Goal: Task Accomplishment & Management: Complete application form

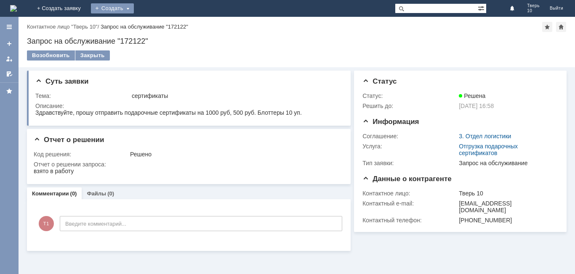
click at [134, 11] on div "Создать" at bounding box center [112, 8] width 43 height 10
click at [157, 26] on link "Заявка" at bounding box center [125, 25] width 64 height 10
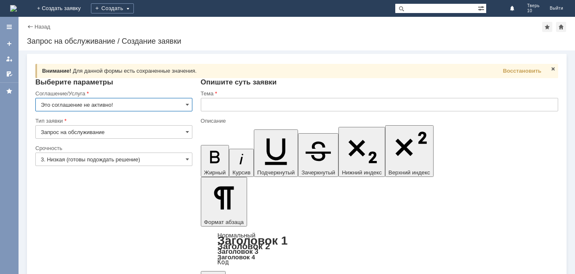
click at [122, 104] on input "Это соглашение не активно!" at bounding box center [113, 104] width 157 height 13
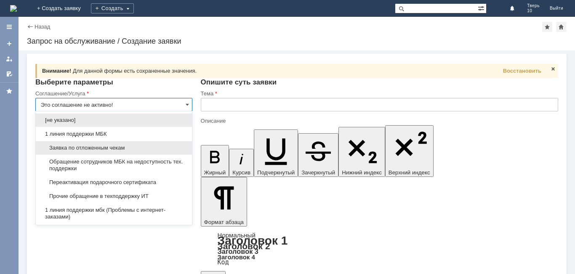
click at [145, 145] on span "Заявка по отложенным чекам" at bounding box center [114, 148] width 146 height 7
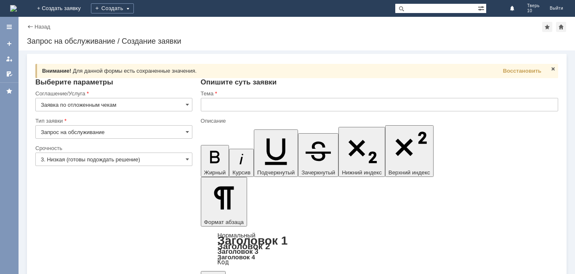
type input "Заявка по отложенным чекам"
click at [241, 109] on input "text" at bounding box center [379, 104] width 357 height 13
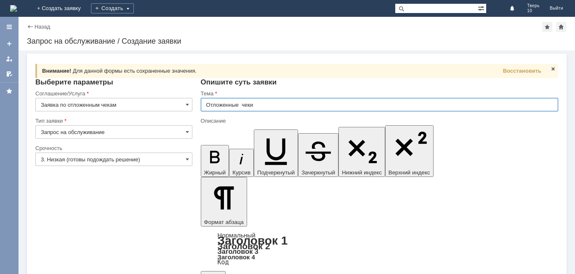
type input "Отложенные чеки"
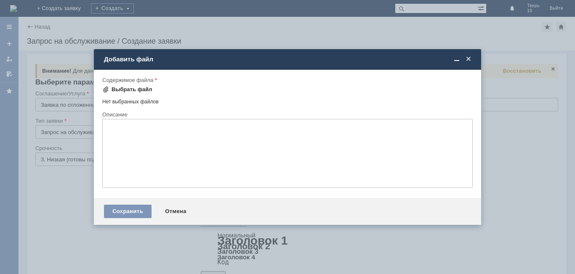
click at [127, 89] on div "Выбрать файл" at bounding box center [132, 89] width 41 height 7
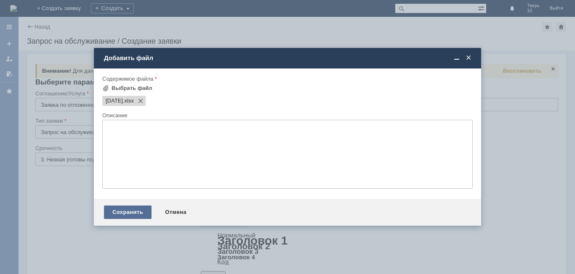
click at [136, 212] on div "Сохранить" at bounding box center [128, 212] width 48 height 13
